Goal: Task Accomplishment & Management: Complete application form

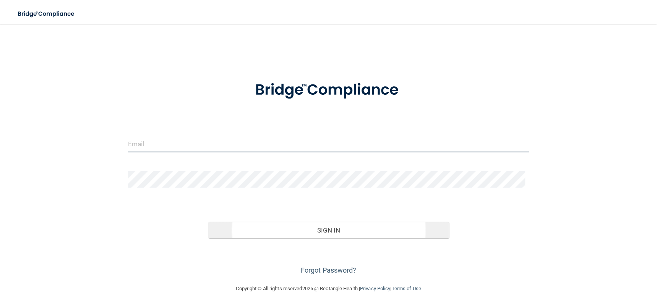
type input "[EMAIL_ADDRESS][DOMAIN_NAME]"
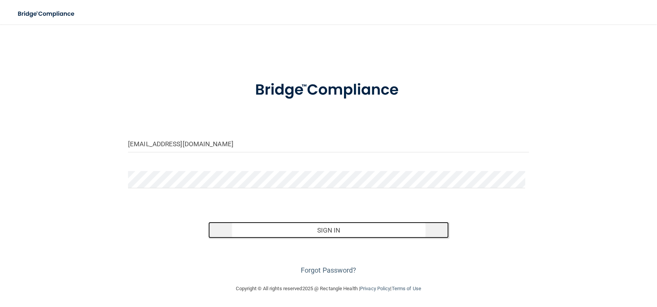
click at [328, 230] on button "Sign In" at bounding box center [328, 230] width 241 height 17
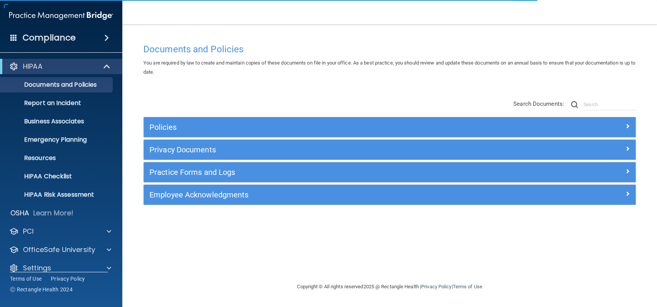
scroll to position [10, 0]
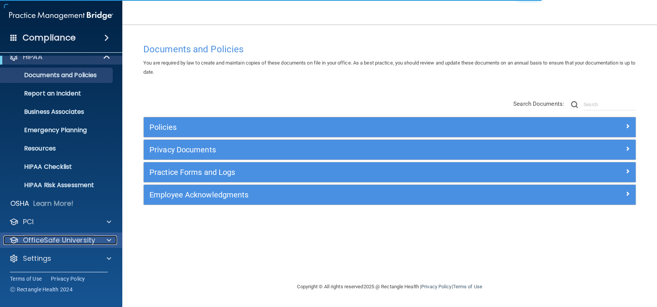
click at [66, 237] on p "OfficeSafe University" at bounding box center [59, 240] width 72 height 9
click at [21, 241] on div "OfficeSafe University" at bounding box center [50, 240] width 95 height 9
click at [16, 237] on div at bounding box center [13, 240] width 9 height 9
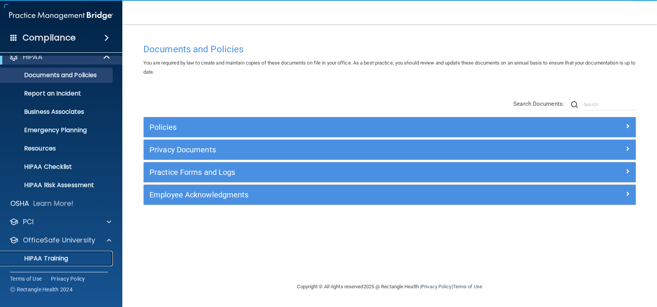
click at [52, 257] on p "HIPAA Training" at bounding box center [36, 259] width 63 height 8
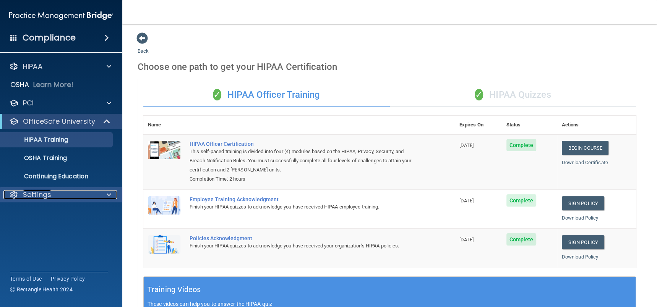
click at [32, 197] on p "Settings" at bounding box center [37, 194] width 28 height 9
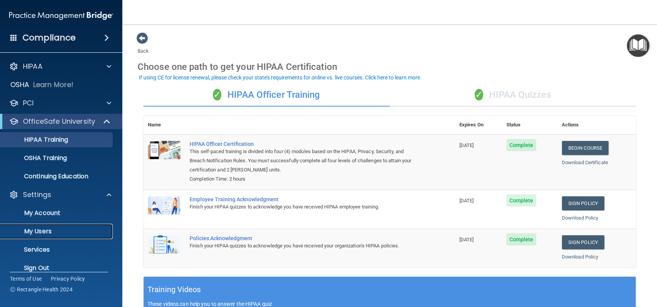
click at [35, 231] on p "My Users" at bounding box center [57, 232] width 104 height 8
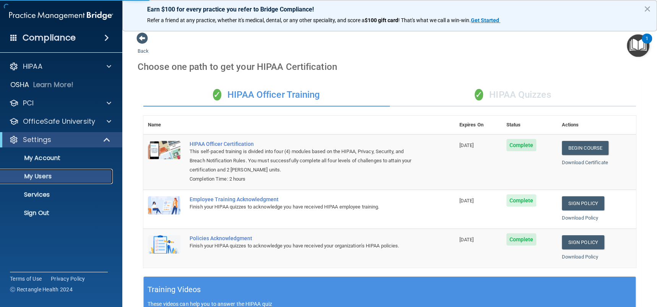
select select "20"
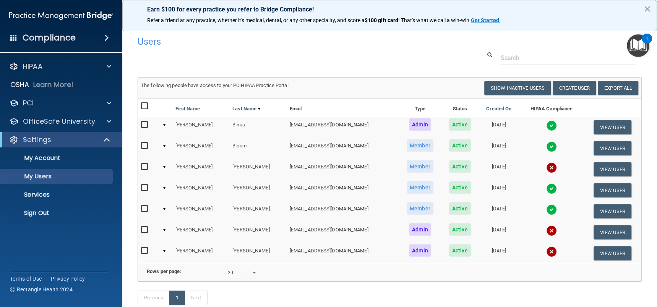
click at [145, 145] on input "checkbox" at bounding box center [145, 146] width 9 height 6
checkbox input "true"
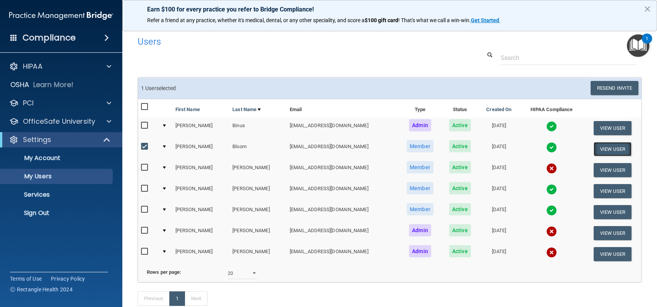
click at [615, 147] on button "View User" at bounding box center [613, 149] width 38 height 14
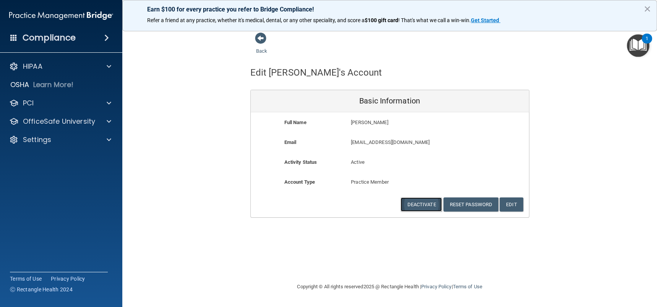
click at [433, 205] on button "Deactivate" at bounding box center [421, 205] width 41 height 14
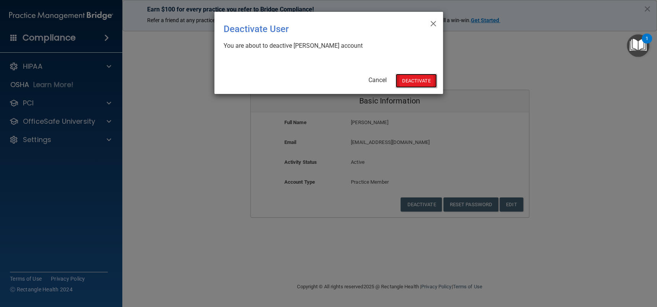
click at [417, 83] on button "Deactivate" at bounding box center [416, 81] width 41 height 14
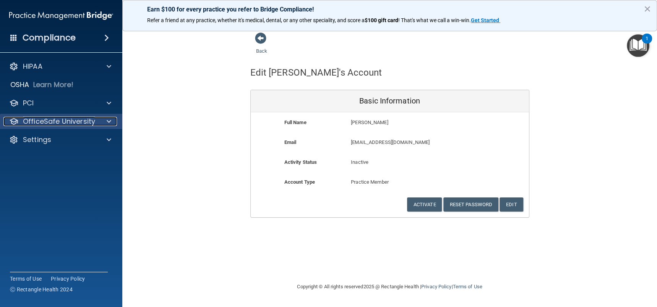
click at [55, 125] on p "OfficeSafe University" at bounding box center [59, 121] width 72 height 9
click at [64, 120] on p "OfficeSafe University" at bounding box center [59, 121] width 72 height 9
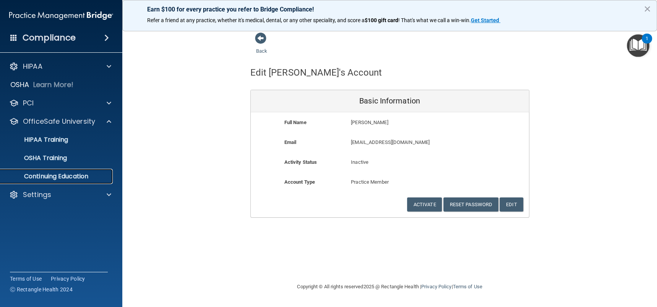
click at [61, 180] on p "Continuing Education" at bounding box center [57, 177] width 104 height 8
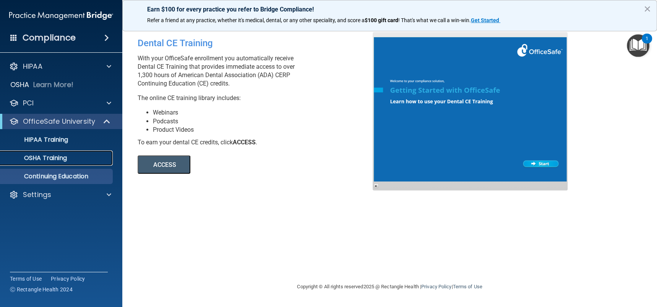
click at [54, 158] on p "OSHA Training" at bounding box center [36, 158] width 62 height 8
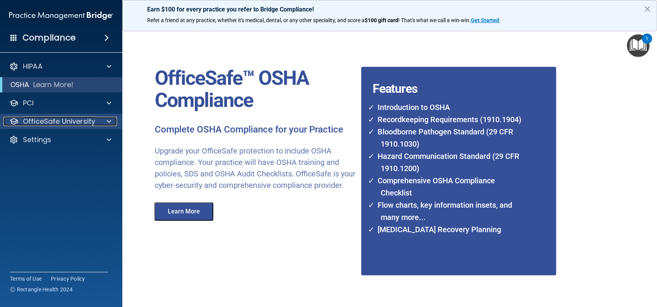
click at [106, 119] on div at bounding box center [107, 121] width 19 height 9
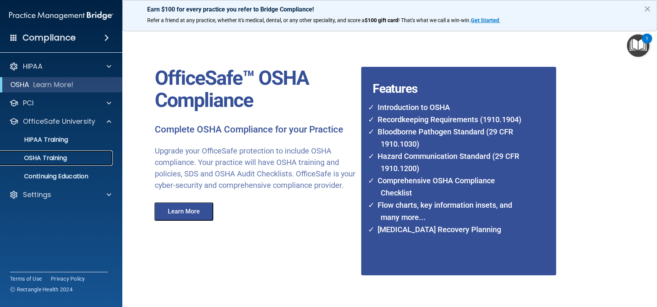
click at [59, 153] on link "OSHA Training" at bounding box center [52, 158] width 120 height 15
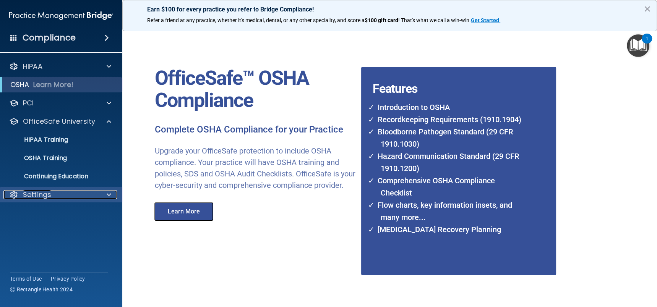
click at [39, 193] on p "Settings" at bounding box center [37, 194] width 28 height 9
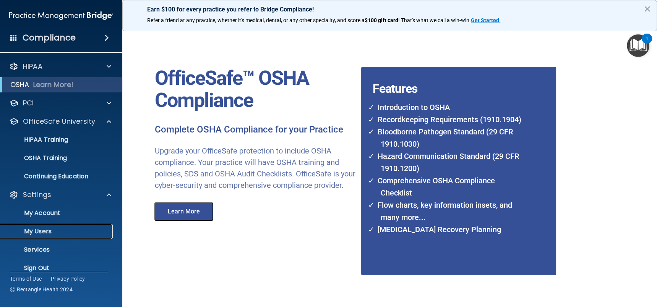
click at [34, 237] on link "My Users" at bounding box center [52, 231] width 120 height 15
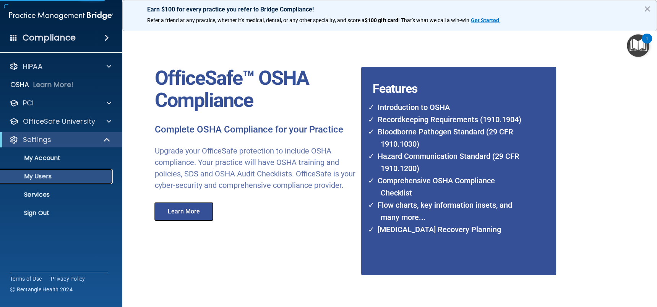
click at [37, 177] on p "My Users" at bounding box center [57, 177] width 104 height 8
select select "20"
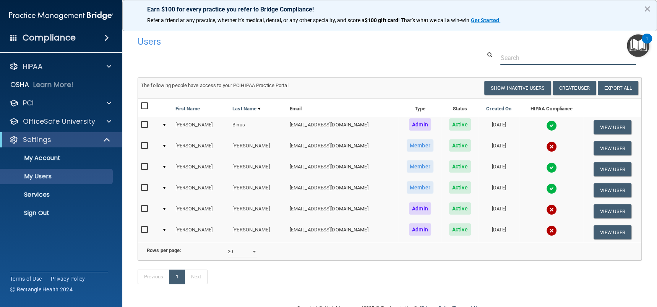
click at [521, 58] on input "text" at bounding box center [569, 58] width 136 height 14
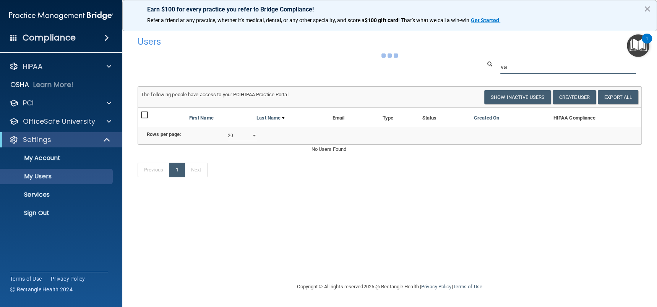
type input "v"
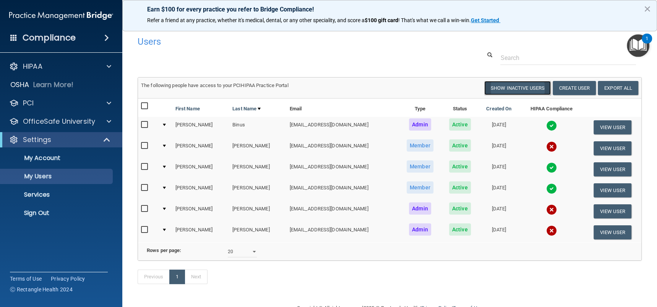
click at [507, 91] on button "Show Inactive Users" at bounding box center [517, 88] width 67 height 14
select select "20"
click at [507, 91] on button "Show Inactive Users" at bounding box center [517, 88] width 67 height 14
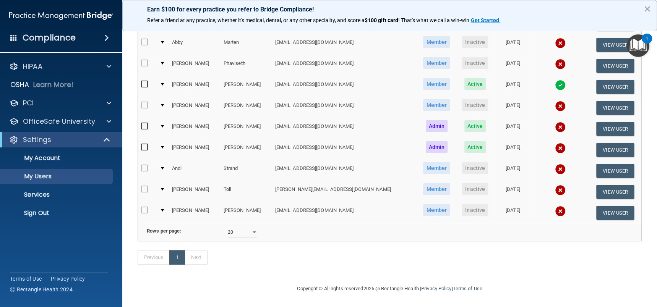
scroll to position [239, 0]
click at [252, 228] on select "10 20 30 40 all" at bounding box center [242, 232] width 29 height 11
select select "40"
click at [228, 227] on select "10 20 30 40 all" at bounding box center [242, 232] width 29 height 11
select select "40"
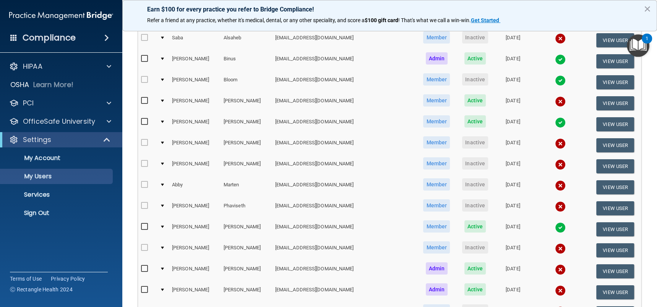
scroll to position [38, 0]
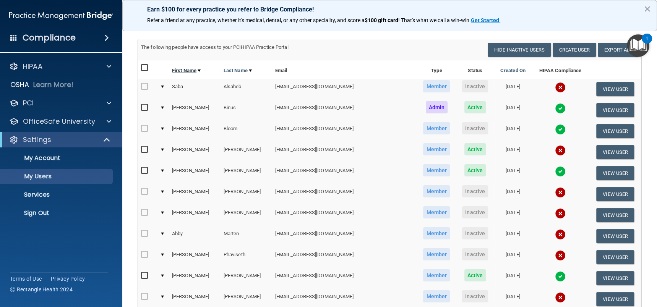
click at [195, 73] on link "First Name" at bounding box center [186, 70] width 29 height 9
click at [195, 72] on link "First Name" at bounding box center [186, 70] width 29 height 9
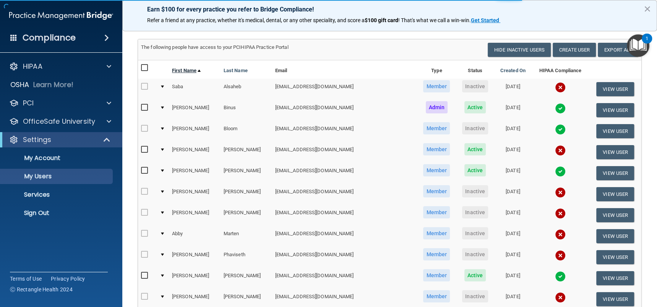
select select "40"
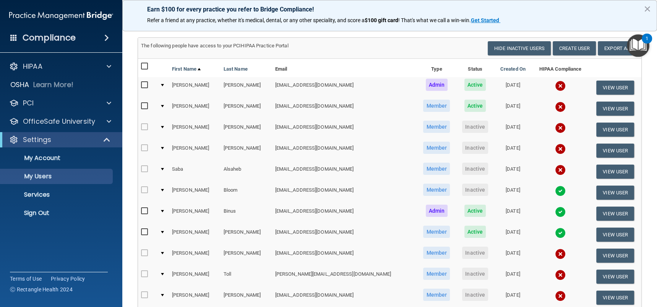
scroll to position [38, 0]
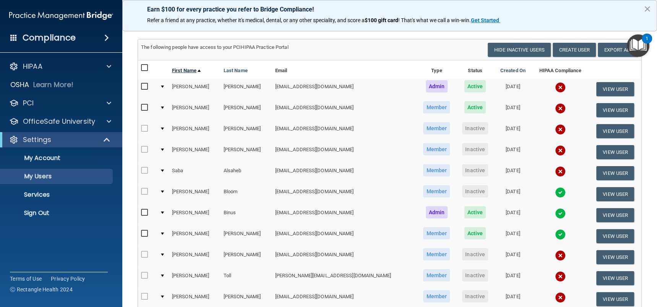
click at [191, 71] on link "First Name" at bounding box center [186, 70] width 29 height 9
select select "40"
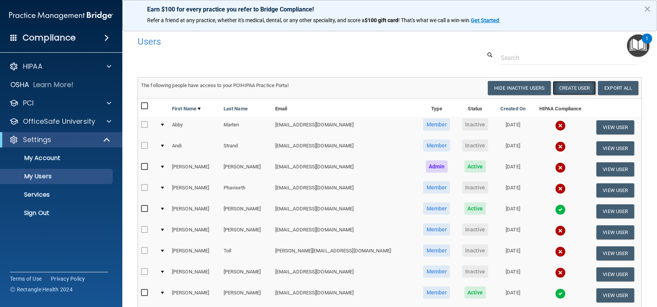
click at [563, 84] on button "Create User" at bounding box center [574, 88] width 43 height 14
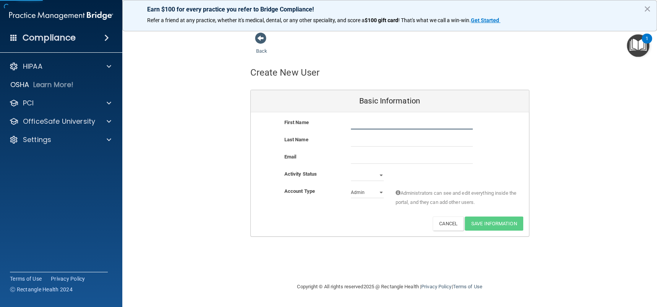
drag, startPoint x: 385, startPoint y: 123, endPoint x: 395, endPoint y: 122, distance: 9.2
click at [385, 123] on input "text" at bounding box center [412, 123] width 122 height 11
type input "[PERSON_NAME]"
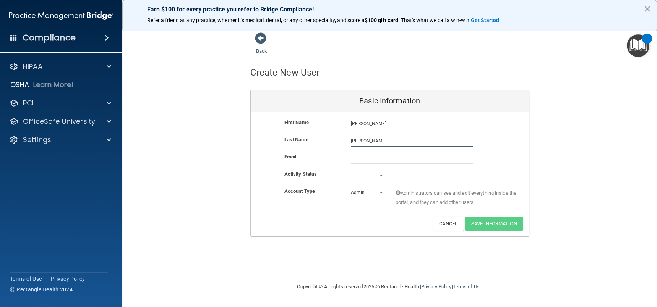
type input "[PERSON_NAME]"
paste input "[EMAIL_ADDRESS][DOMAIN_NAME]"
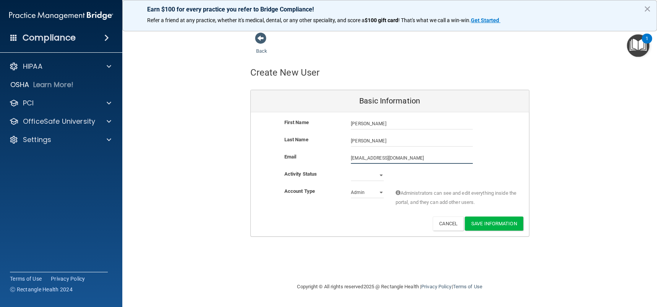
type input "[EMAIL_ADDRESS][DOMAIN_NAME]"
click at [381, 174] on select "Active Inactive" at bounding box center [367, 175] width 33 height 11
select select "active"
click at [351, 170] on select "Active Inactive" at bounding box center [367, 175] width 33 height 11
click at [444, 170] on div "Activity Status Active Active Inactive" at bounding box center [390, 175] width 278 height 11
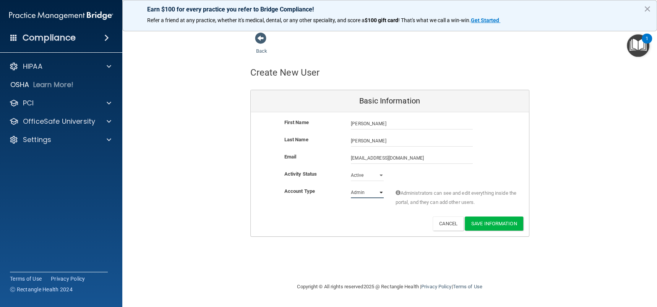
click at [381, 194] on select "Admin Member" at bounding box center [367, 192] width 33 height 11
select select "practice_member"
click at [351, 187] on select "Admin Member" at bounding box center [367, 192] width 33 height 11
click at [491, 225] on button "Save Information" at bounding box center [494, 224] width 59 height 14
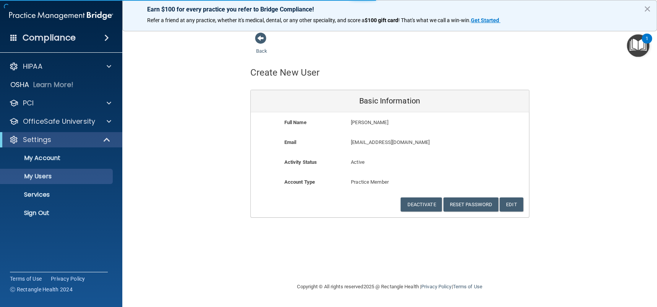
select select "20"
